Goal: Transaction & Acquisition: Download file/media

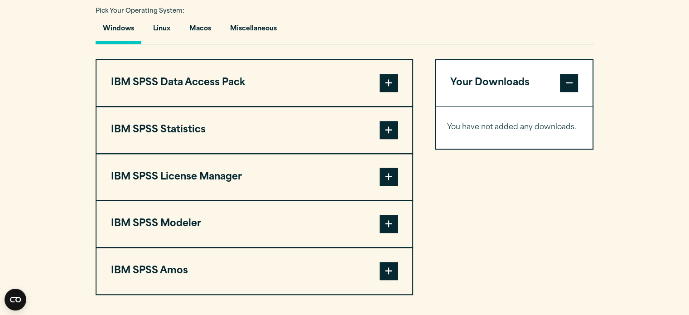
scroll to position [680, 0]
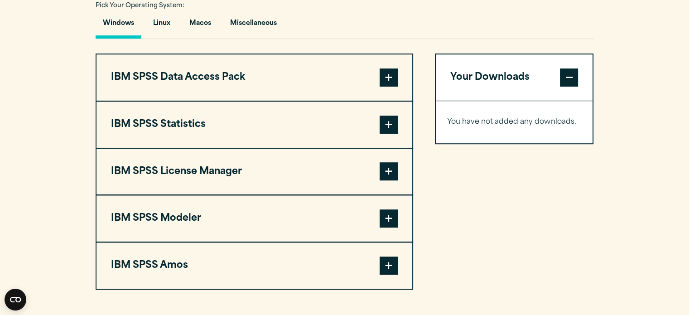
click at [391, 120] on span at bounding box center [389, 124] width 18 height 18
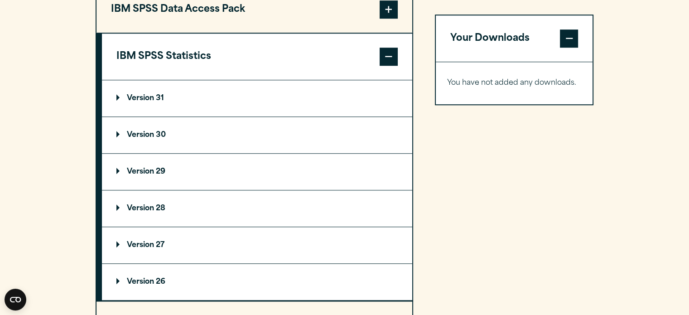
scroll to position [750, 0]
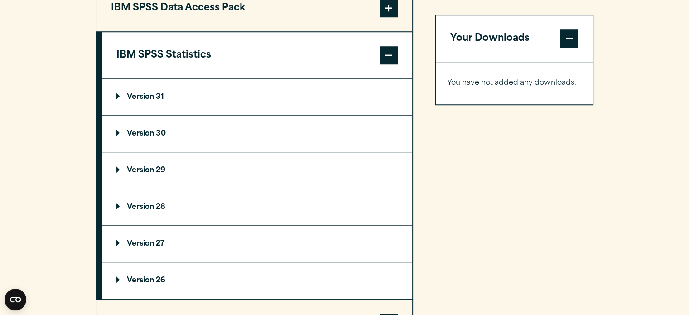
click at [112, 165] on summary "Version 29" at bounding box center [257, 170] width 310 height 36
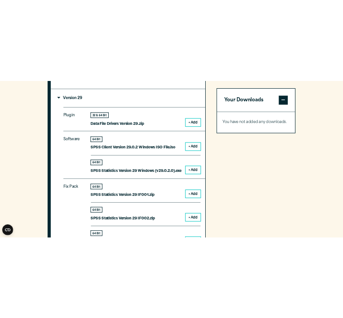
scroll to position [882, 0]
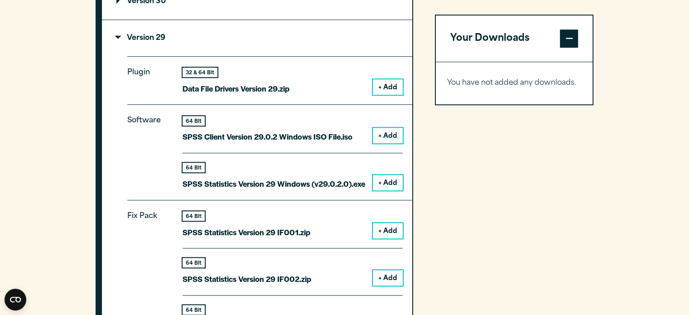
click at [390, 181] on button "+ Add" at bounding box center [388, 182] width 30 height 15
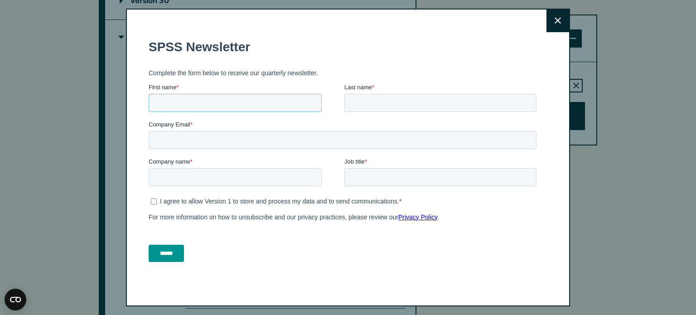
click at [275, 96] on input "First name *" at bounding box center [235, 102] width 173 height 18
click at [553, 20] on button "Close" at bounding box center [557, 21] width 23 height 23
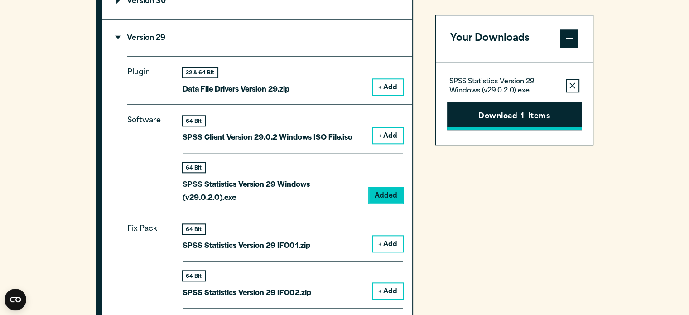
click at [511, 110] on button "Download 1 Items" at bounding box center [514, 116] width 135 height 28
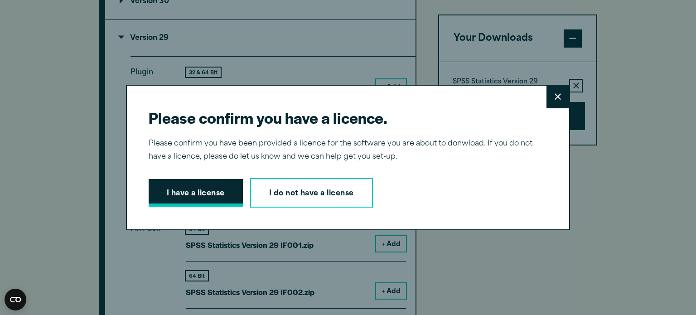
click at [201, 198] on button "I have a license" at bounding box center [196, 193] width 94 height 28
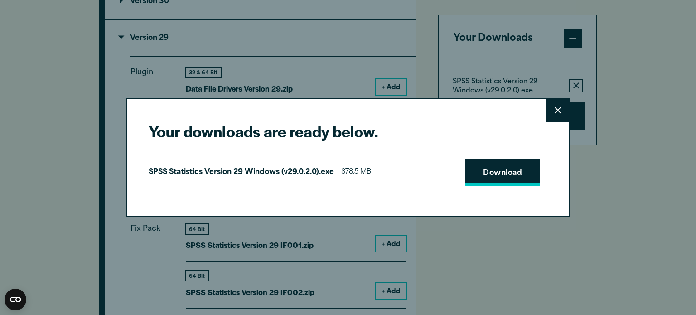
click at [475, 177] on link "Download" at bounding box center [502, 173] width 75 height 28
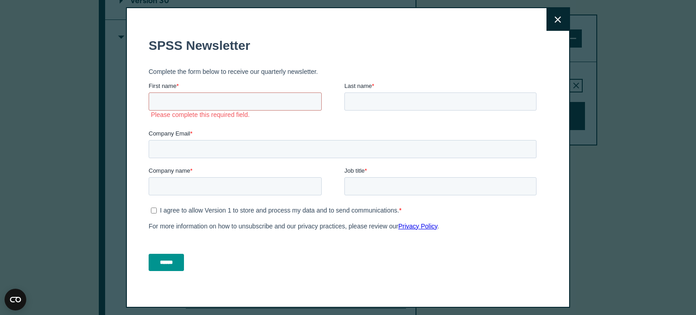
click at [396, 42] on h1 "SPSS Newsletter" at bounding box center [344, 45] width 391 height 14
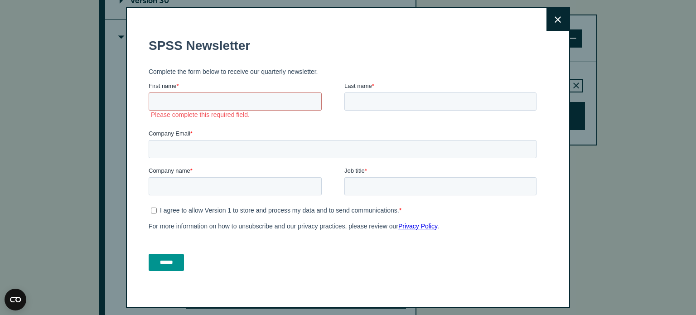
click at [553, 20] on button "Close" at bounding box center [557, 19] width 23 height 23
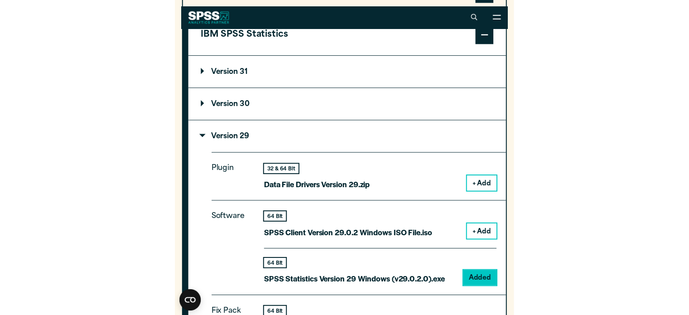
scroll to position [878, 0]
